Goal: Transaction & Acquisition: Download file/media

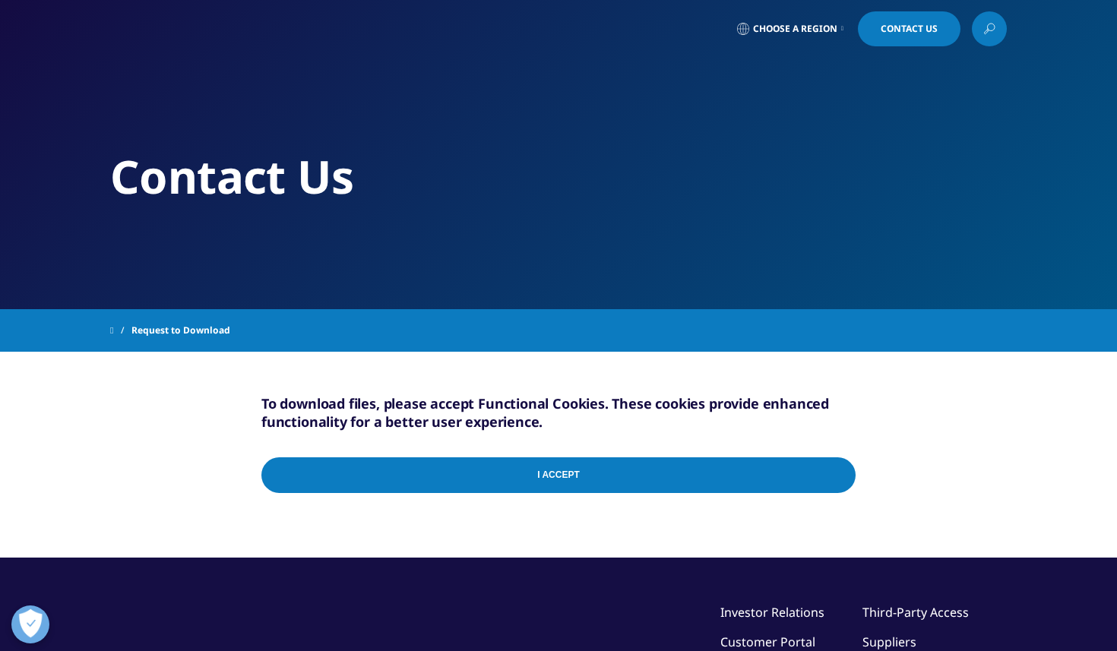
click at [590, 481] on input "I Accept" at bounding box center [558, 475] width 594 height 36
